Goal: Transaction & Acquisition: Purchase product/service

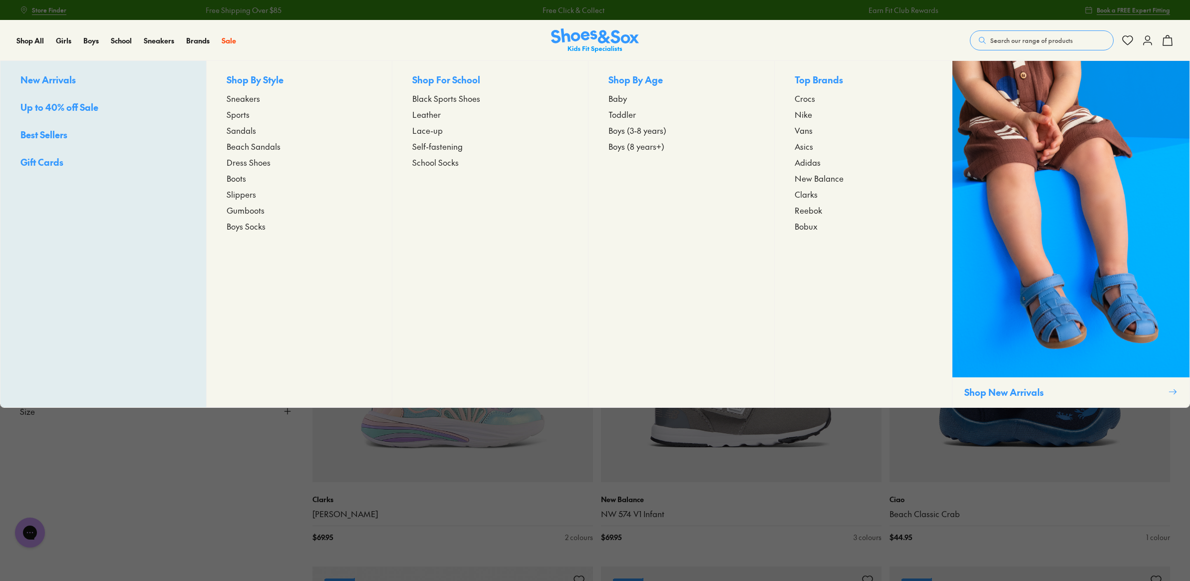
click at [630, 124] on span "Boys (3-8 years)" at bounding box center [637, 130] width 58 height 12
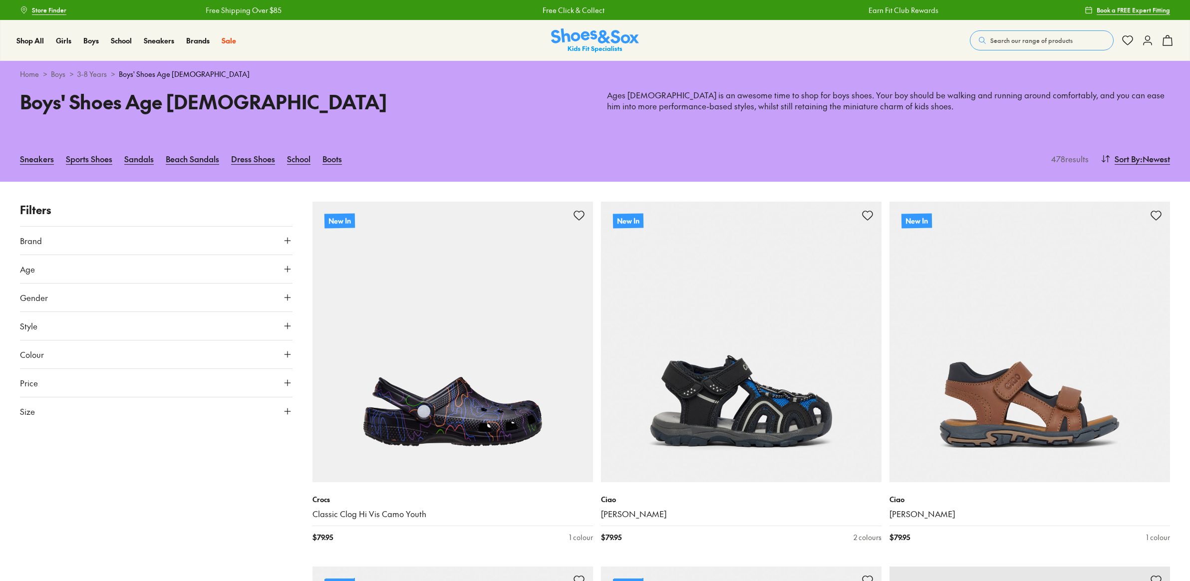
click at [224, 409] on button "Size" at bounding box center [156, 411] width 272 height 28
click at [234, 438] on button "US" at bounding box center [245, 440] width 89 height 18
click at [42, 447] on button "011" at bounding box center [36, 441] width 32 height 24
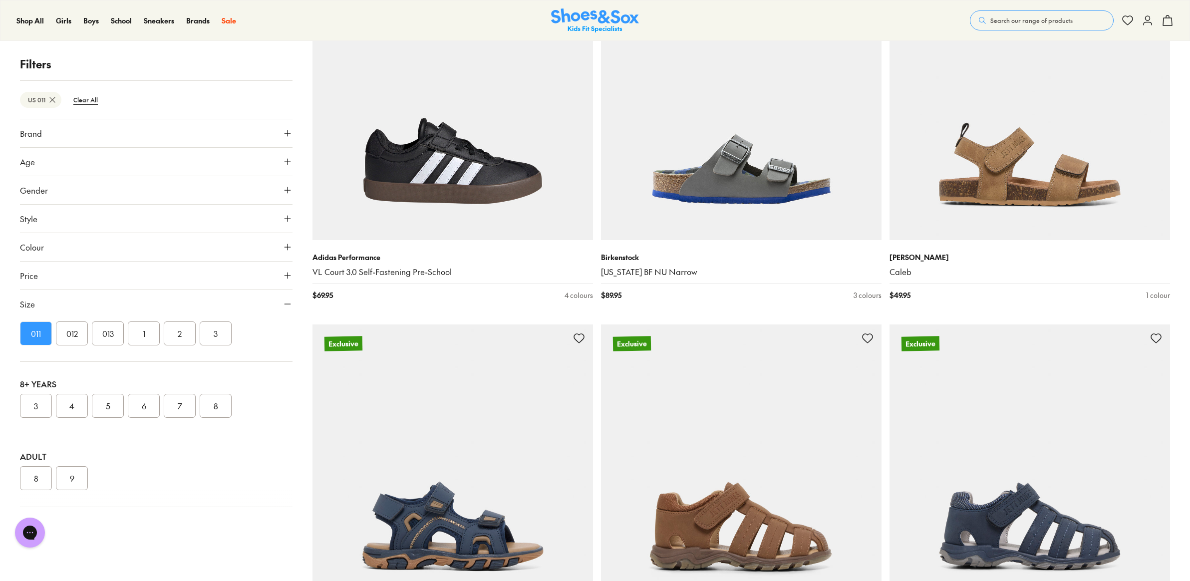
scroll to position [3226, 0]
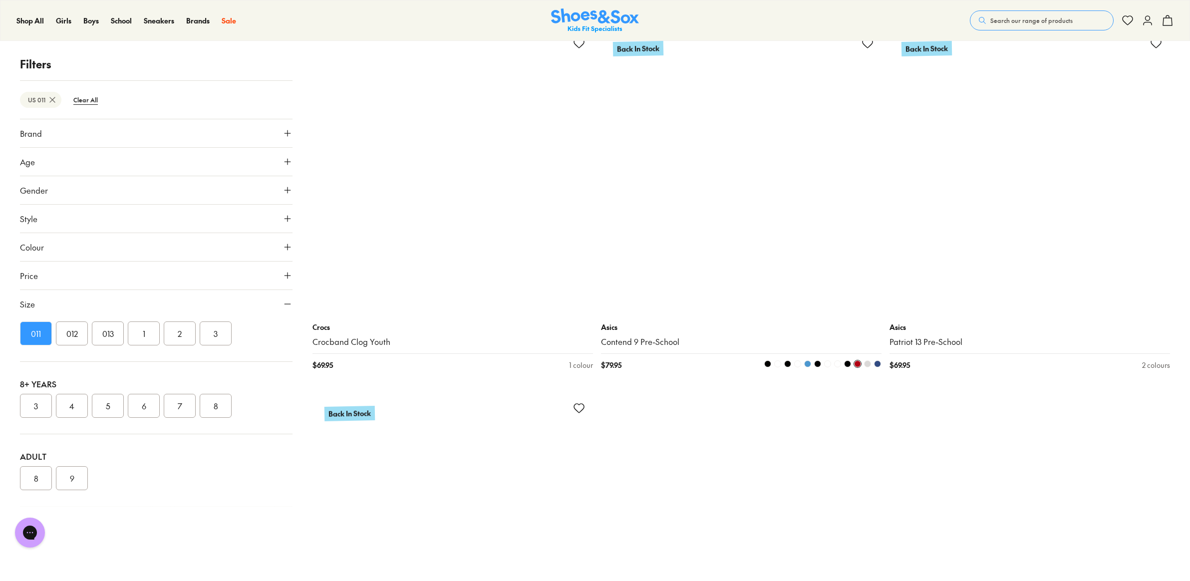
scroll to position [7468, 0]
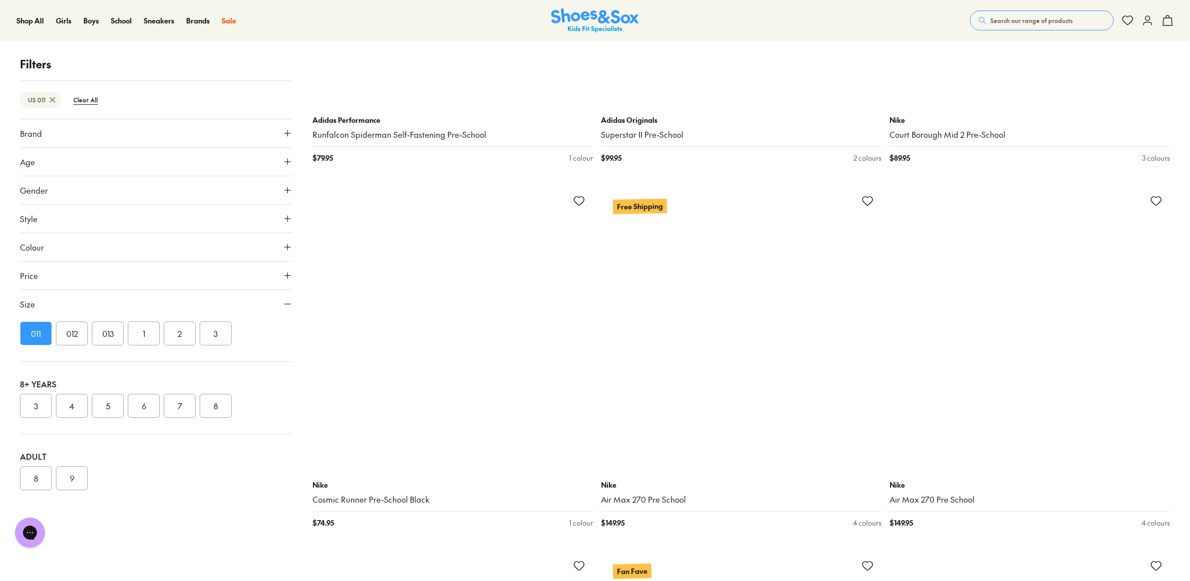
scroll to position [10961, 0]
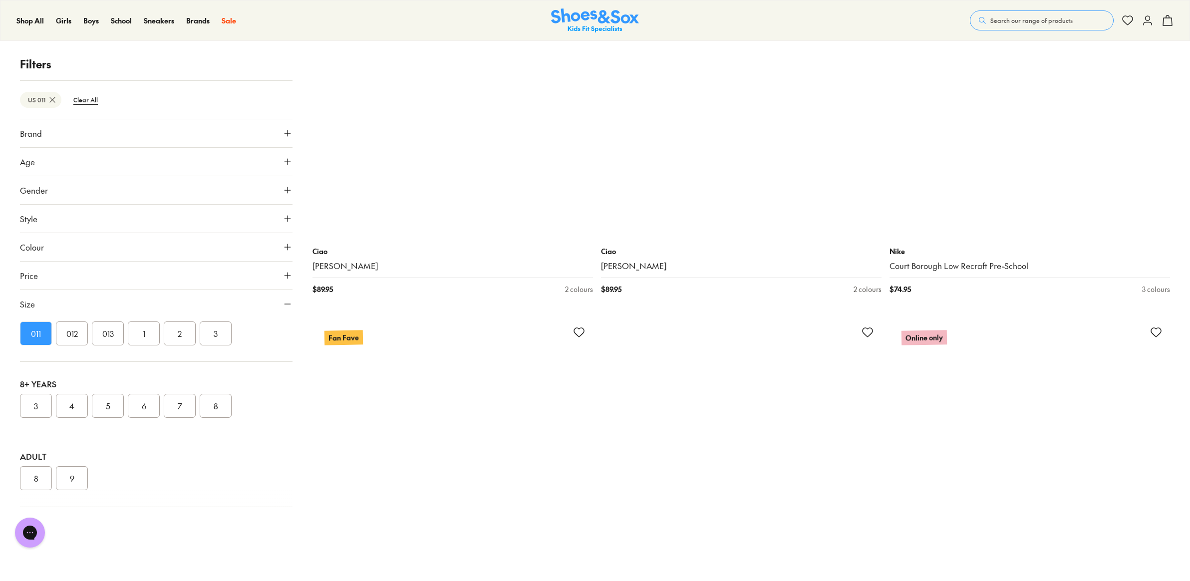
scroll to position [14305, 0]
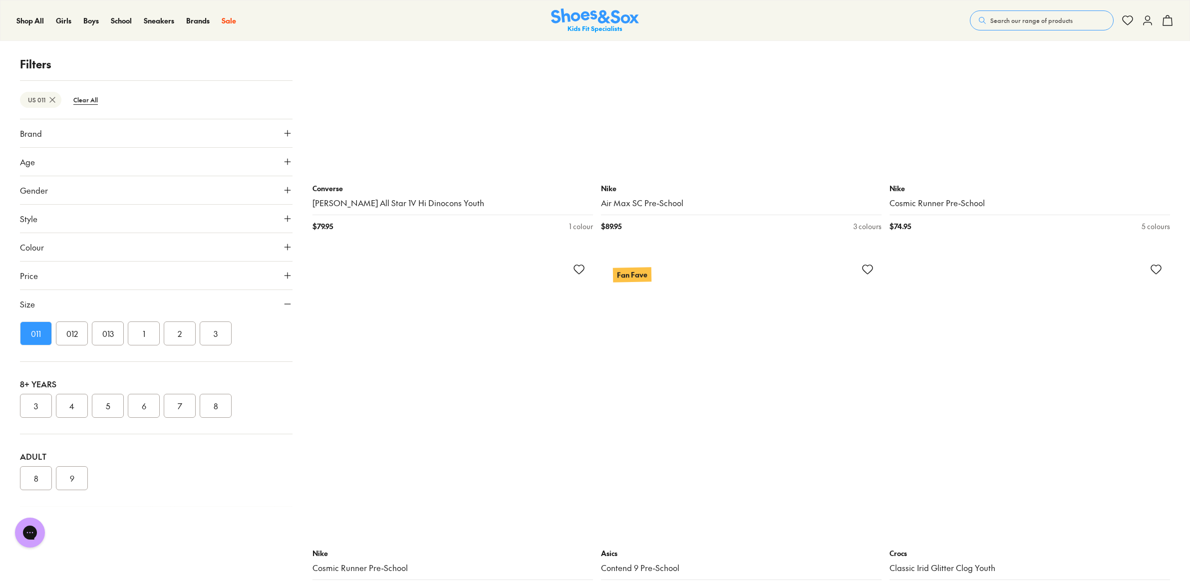
scroll to position [18996, 0]
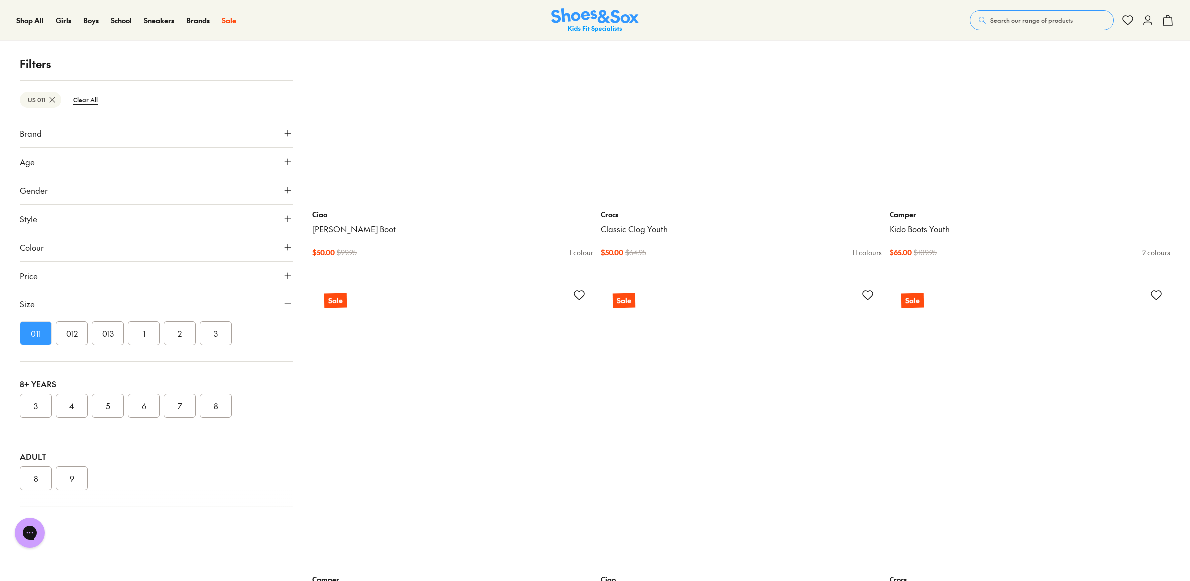
scroll to position [22290, 0]
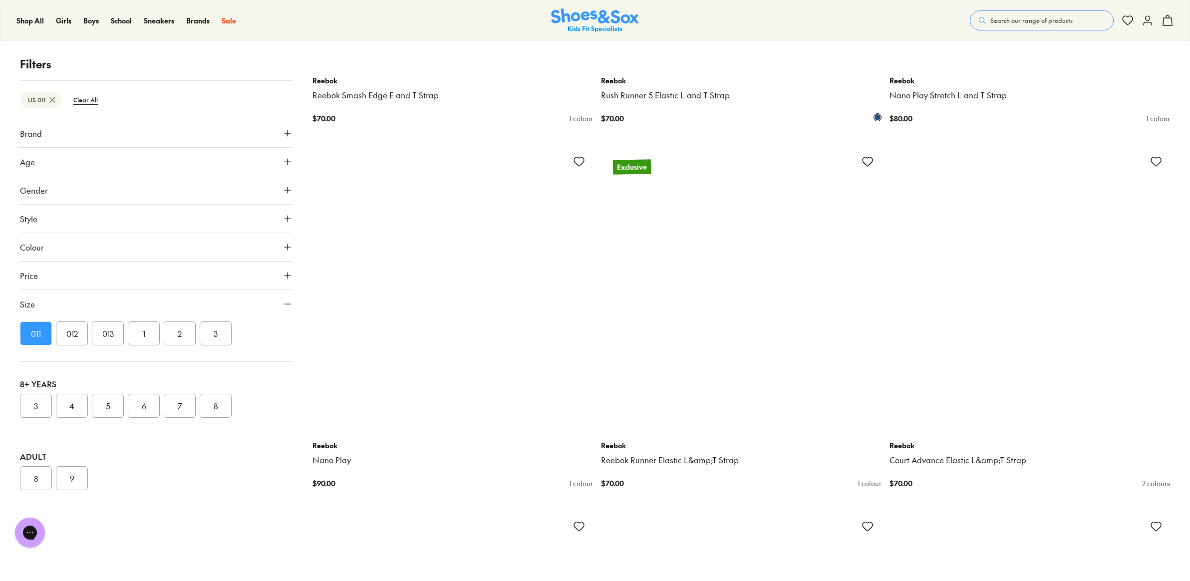
scroll to position [25284, 0]
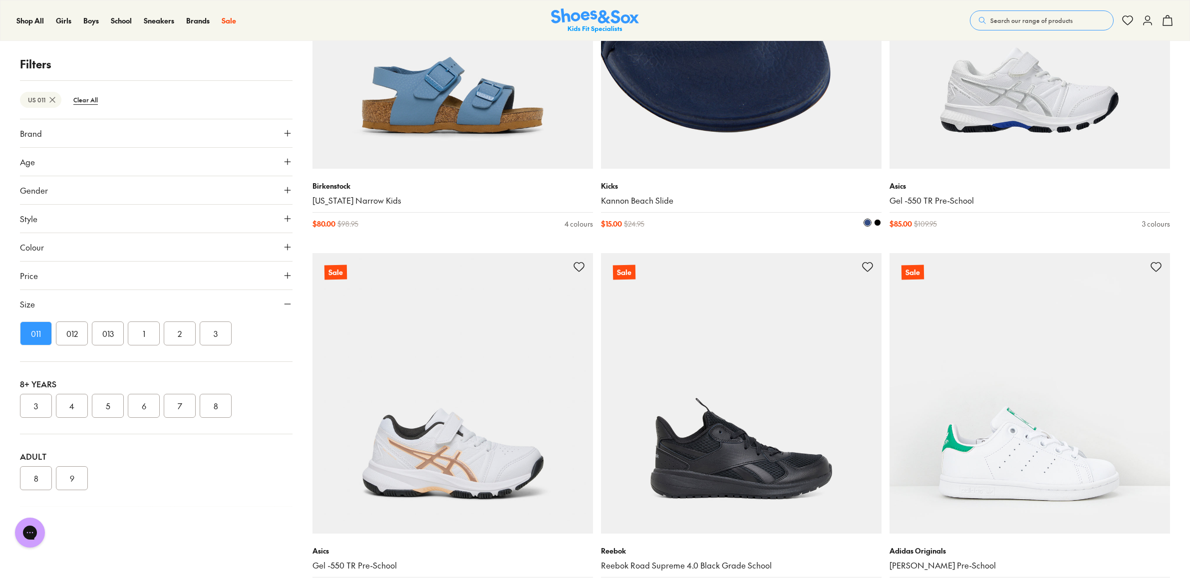
scroll to position [28927, 0]
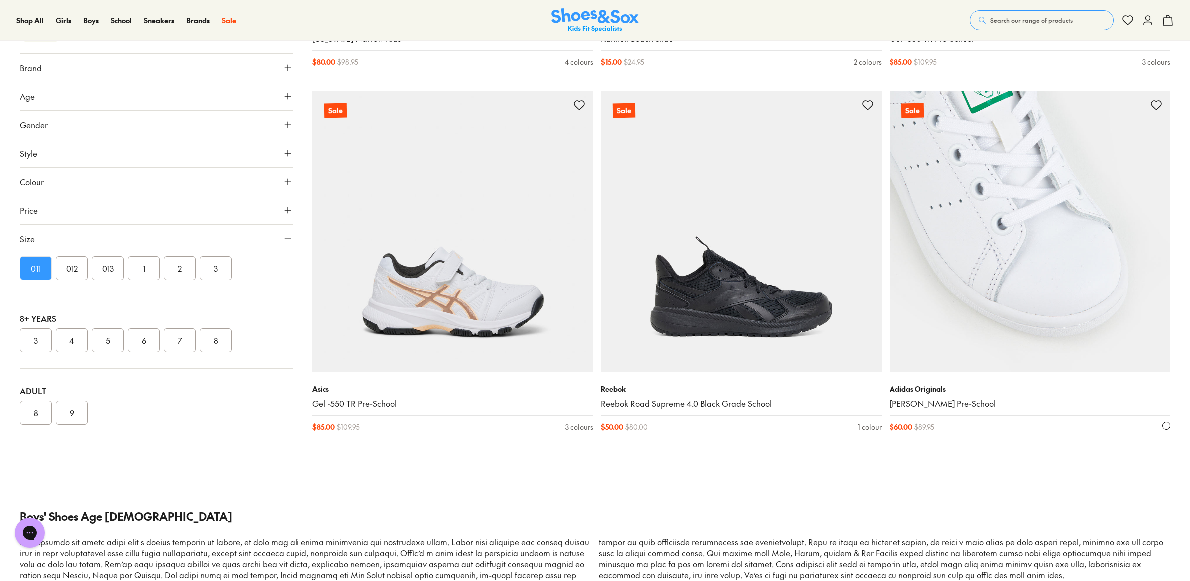
click at [1040, 304] on img at bounding box center [1029, 231] width 280 height 280
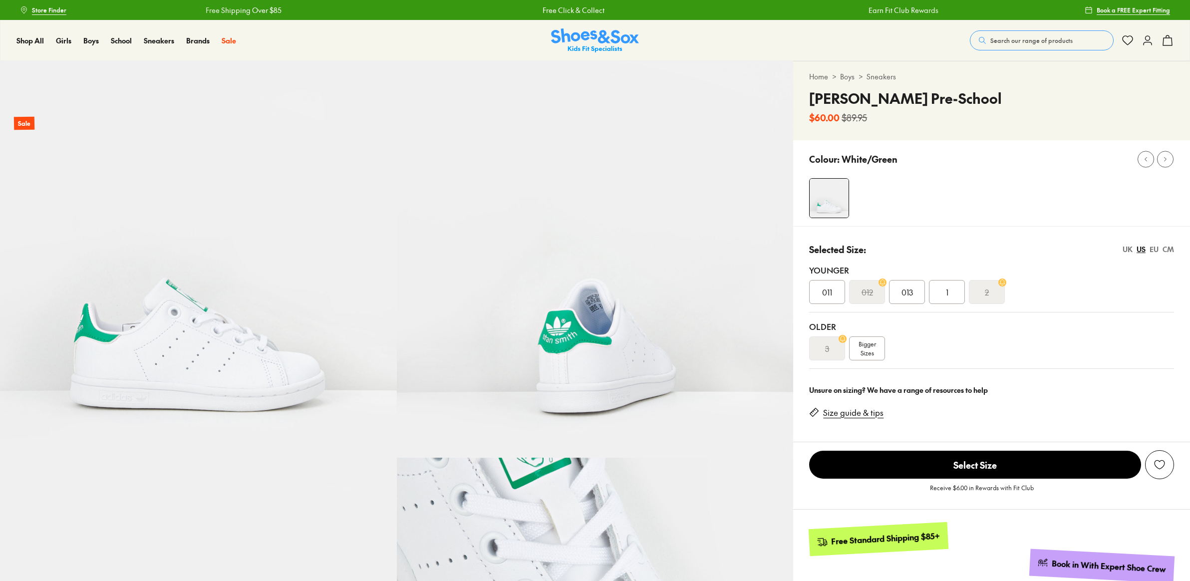
click at [822, 291] on span "011" at bounding box center [827, 292] width 10 height 12
select select "*"
